Goal: Information Seeking & Learning: Learn about a topic

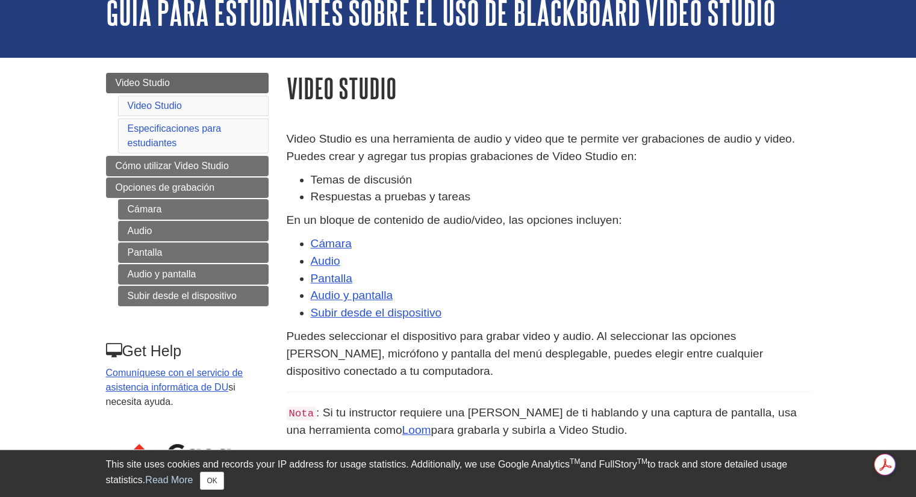
scroll to position [90, 0]
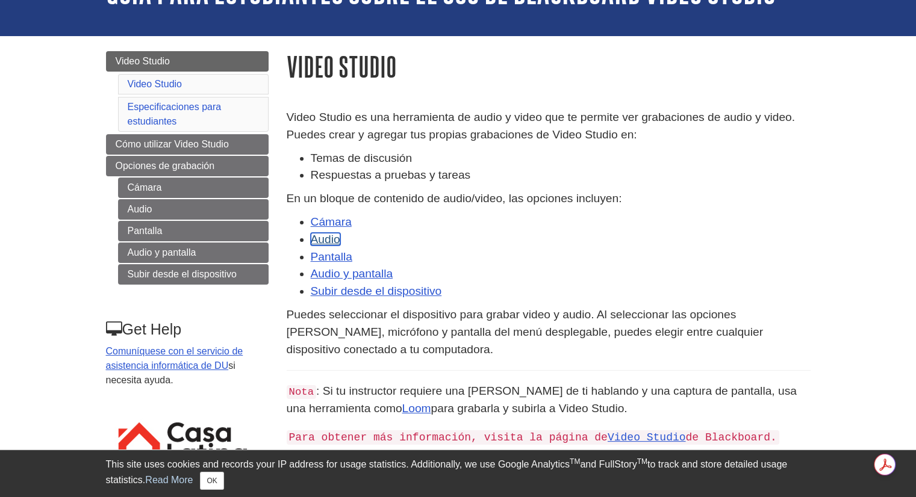
click at [335, 239] on link "Audio" at bounding box center [326, 239] width 30 height 13
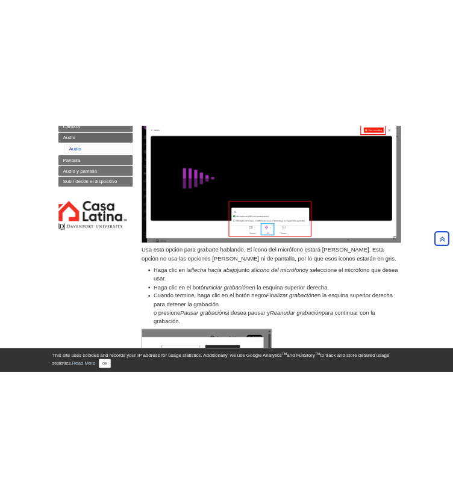
scroll to position [213, 0]
